Goal: Transaction & Acquisition: Purchase product/service

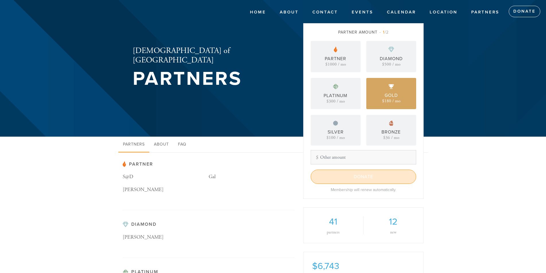
click at [358, 177] on input "Donate" at bounding box center [363, 177] width 105 height 14
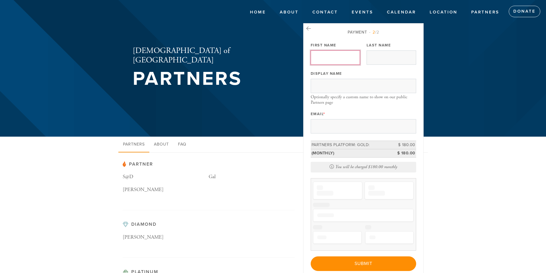
click at [332, 57] on input "First Name" at bounding box center [336, 57] width 50 height 14
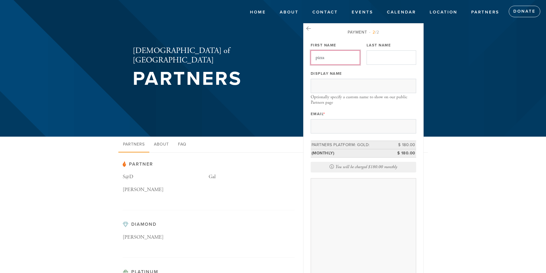
type input "pizza"
click at [394, 60] on input "Last Name" at bounding box center [392, 57] width 50 height 14
type input "mark"
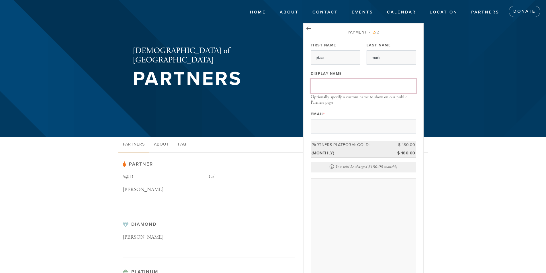
click at [360, 85] on input "Display Name" at bounding box center [363, 86] width 105 height 14
type input "pizza mark"
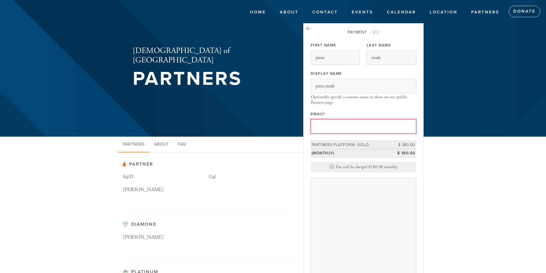
click at [351, 125] on input "Email *" at bounding box center [363, 126] width 105 height 14
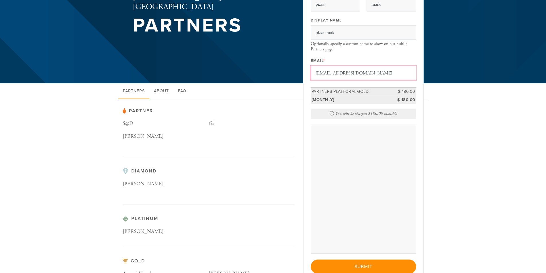
scroll to position [57, 0]
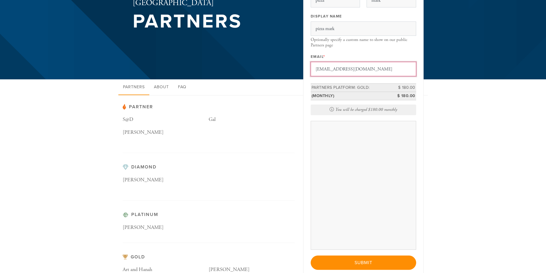
type input "markdouek@gmail.com"
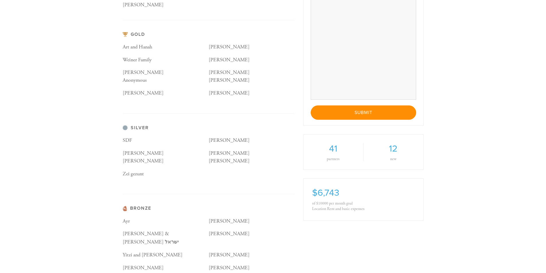
scroll to position [287, 0]
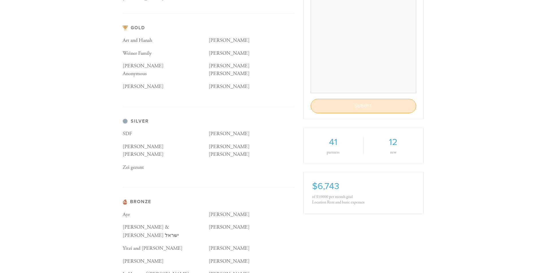
click at [345, 109] on input "Submit" at bounding box center [363, 106] width 105 height 14
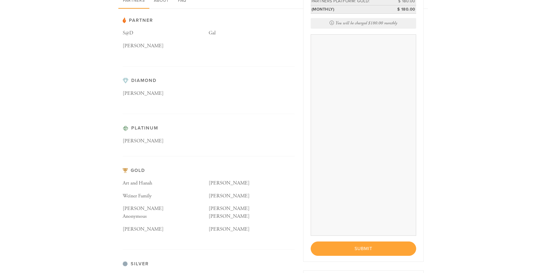
scroll to position [229, 0]
